Goal: Task Accomplishment & Management: Use online tool/utility

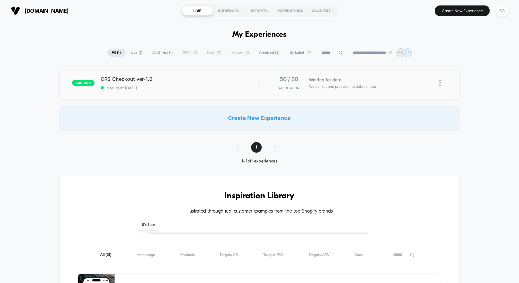
click at [200, 82] on div "CRS_Checkout_ver-1.0 Click to edit experience details Click to edit experience …" at bounding box center [180, 83] width 158 height 14
